Goal: Find specific page/section: Find specific page/section

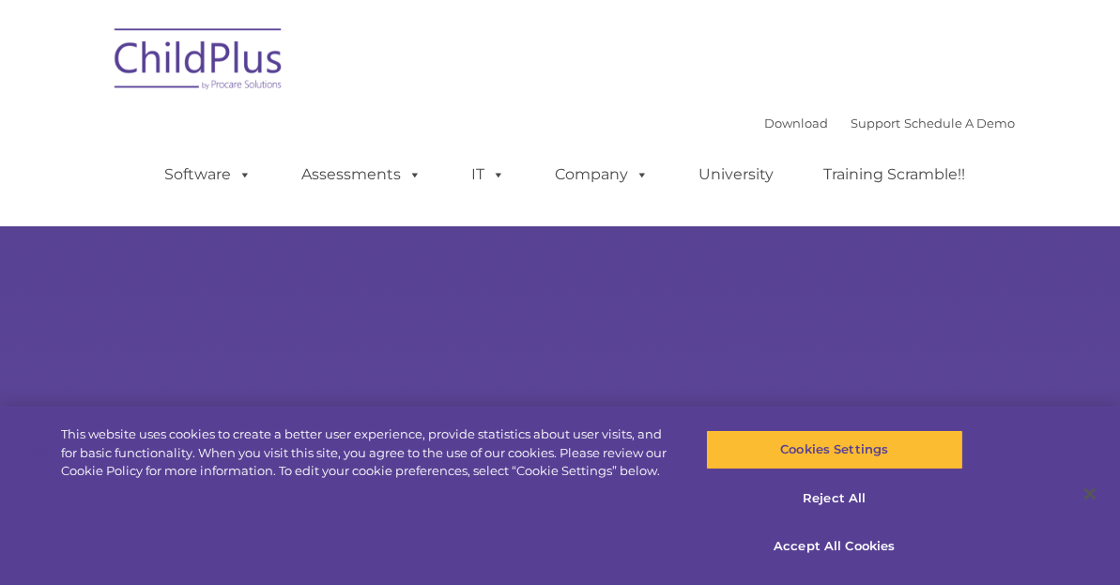
select select "MEDIUM"
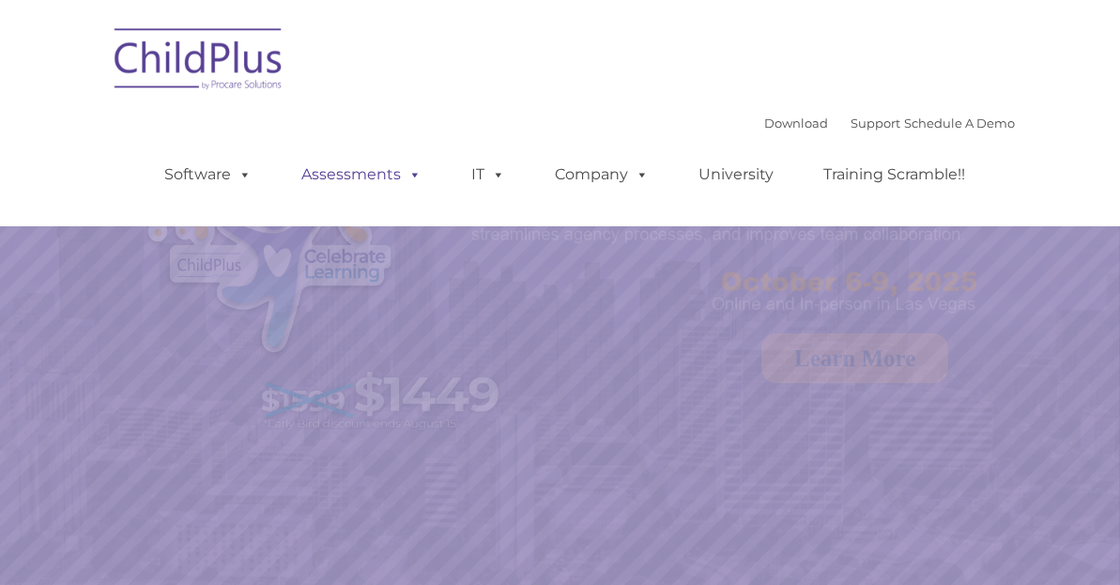
select select "MEDIUM"
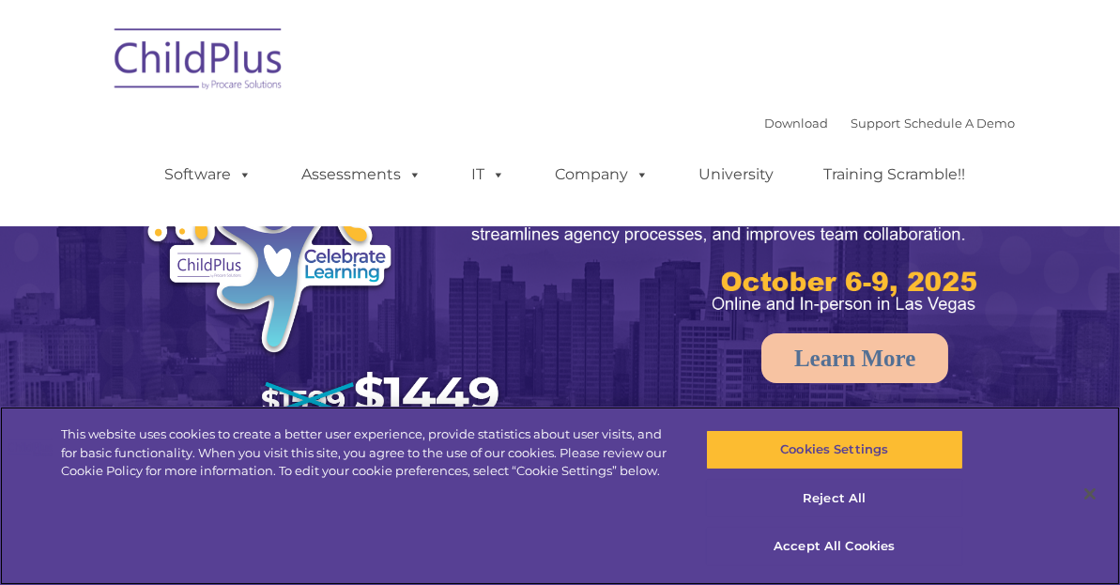
click at [422, 109] on div "Download Support | Schedule A Demo  MENU MENU Software ChildPlus: The original…" at bounding box center [572, 160] width 888 height 103
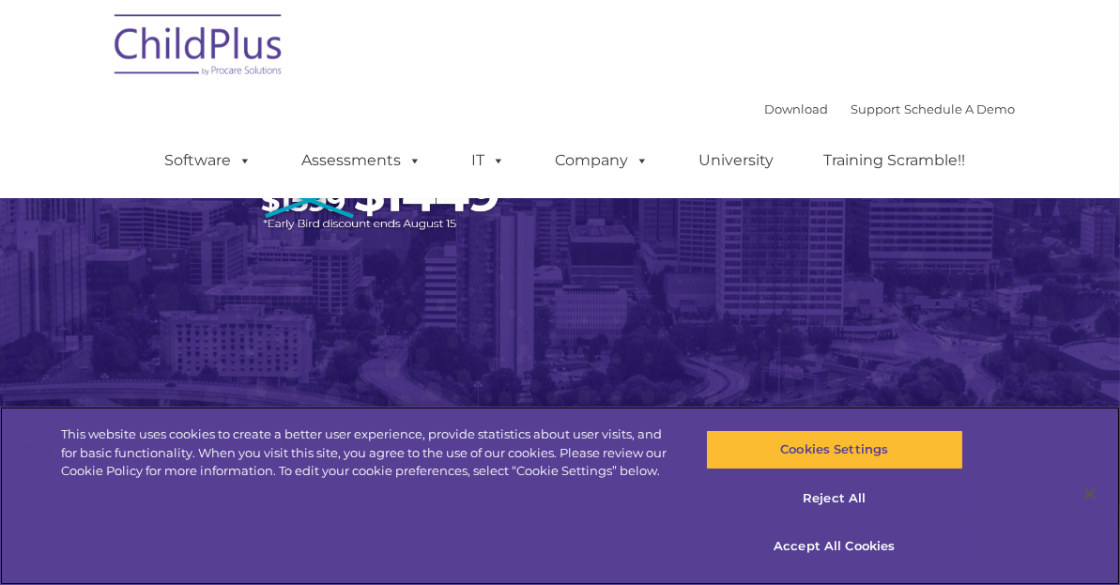
scroll to position [200, 0]
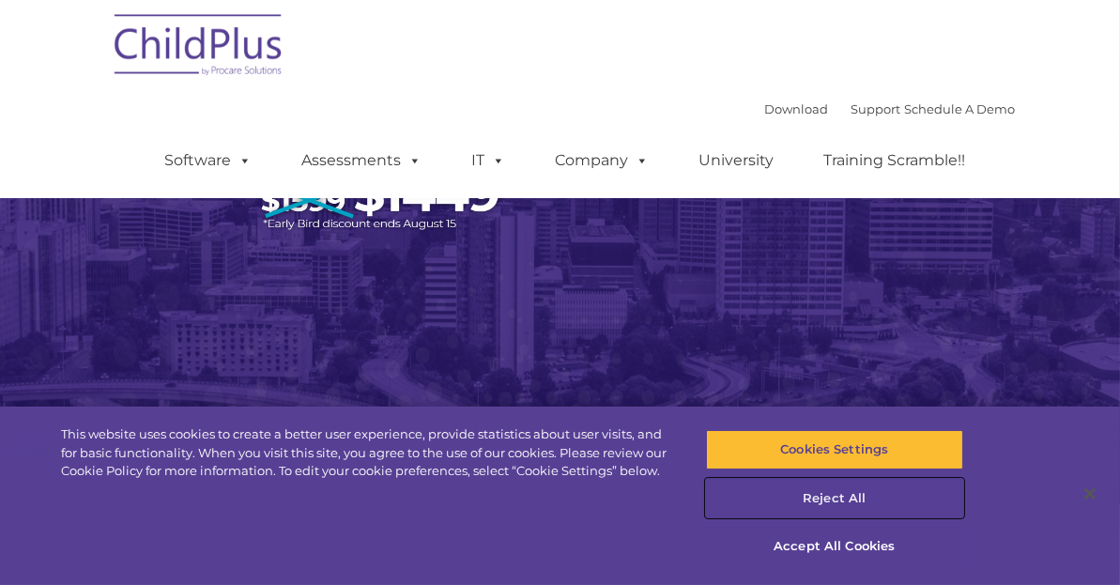
click at [828, 493] on button "Reject All" at bounding box center [834, 498] width 257 height 39
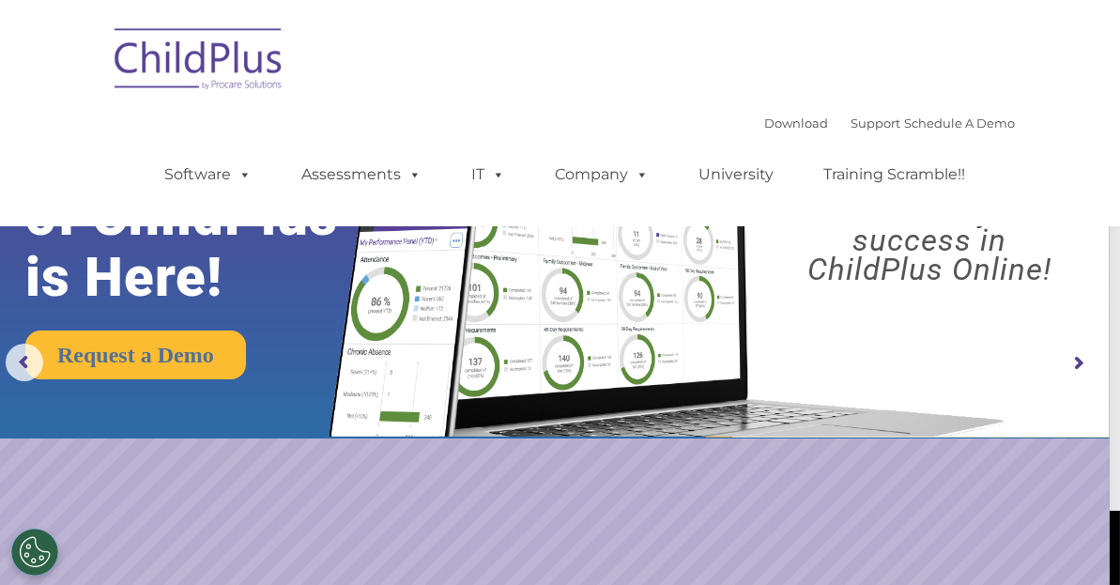
scroll to position [3, 0]
